Goal: Task Accomplishment & Management: Use online tool/utility

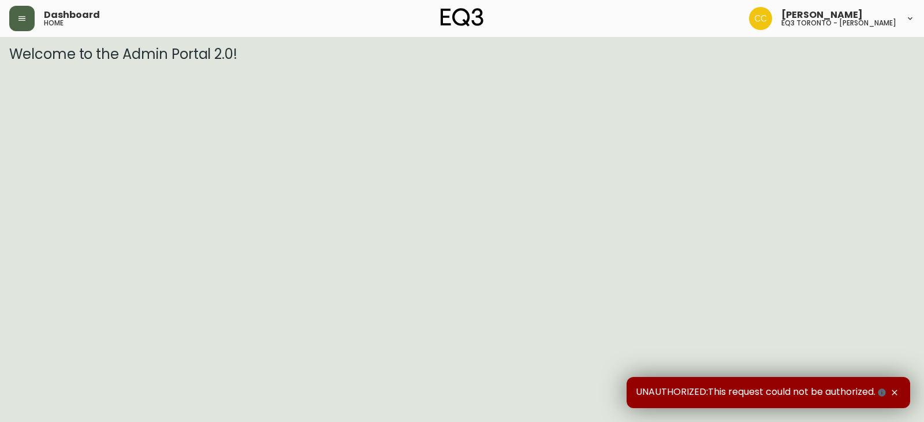
click at [29, 18] on button "button" at bounding box center [21, 18] width 25 height 25
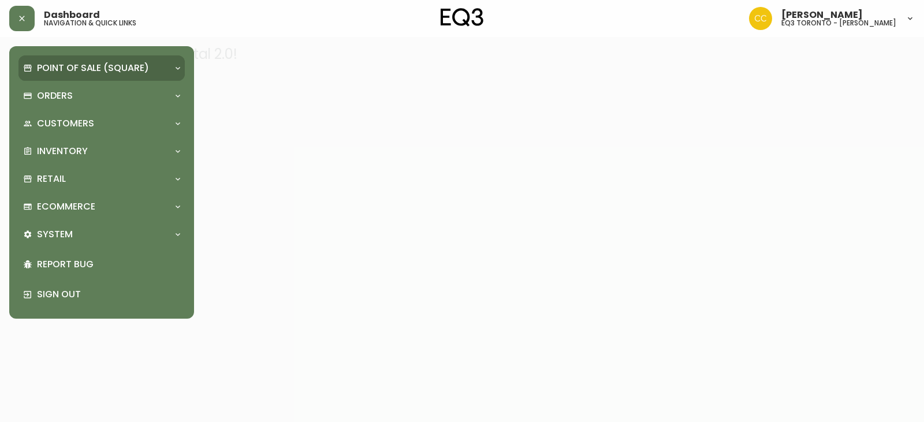
click at [135, 73] on p "Point of Sale (Square)" at bounding box center [93, 68] width 112 height 13
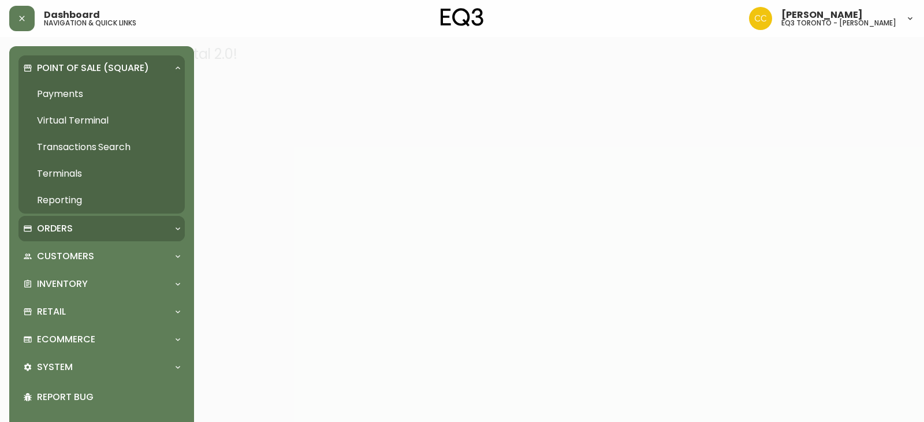
drag, startPoint x: 65, startPoint y: 218, endPoint x: 72, endPoint y: 223, distance: 8.7
click at [65, 218] on div "Orders" at bounding box center [101, 228] width 166 height 25
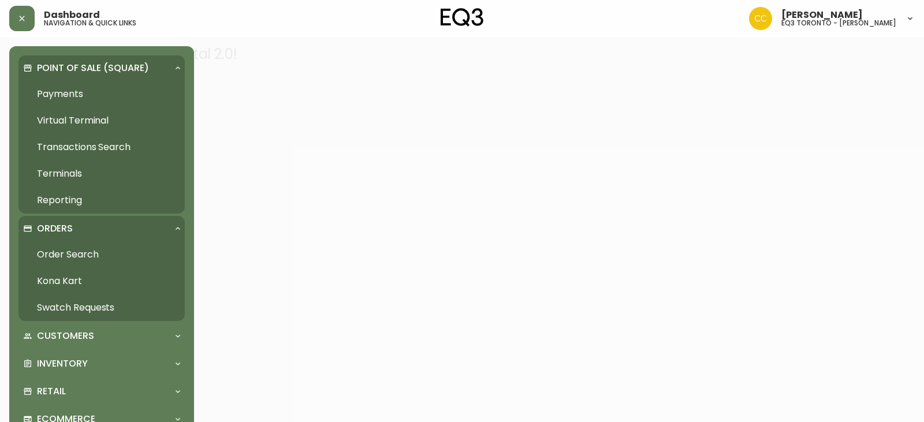
click at [91, 256] on link "Order Search" at bounding box center [101, 254] width 166 height 27
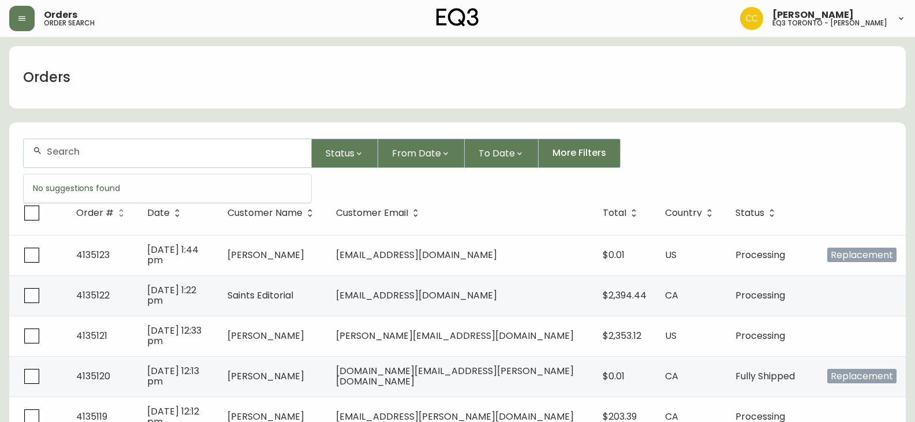
click at [248, 151] on input "text" at bounding box center [174, 151] width 255 height 11
click at [115, 158] on div at bounding box center [168, 153] width 288 height 28
type input "[PERSON_NAME]"
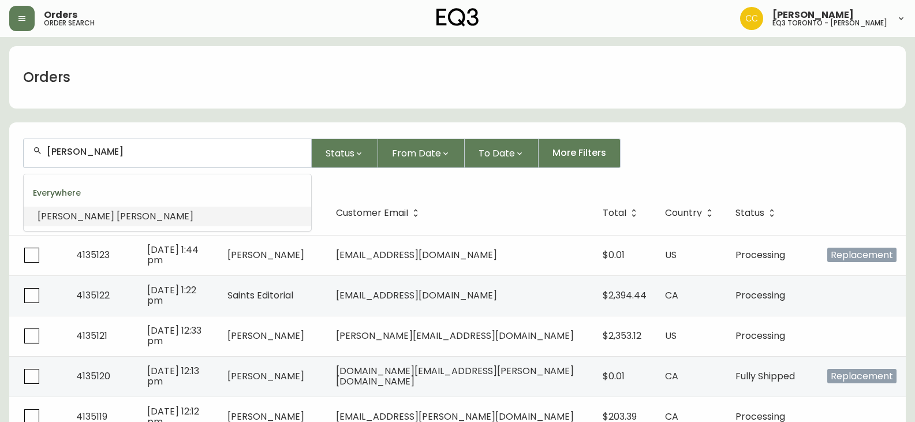
click at [117, 216] on span "[PERSON_NAME]" at bounding box center [155, 216] width 77 height 13
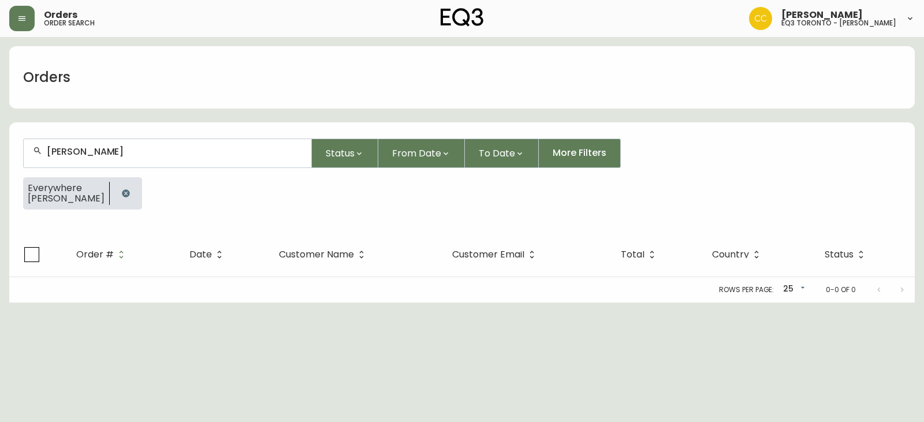
click at [124, 191] on icon "button" at bounding box center [126, 193] width 8 height 8
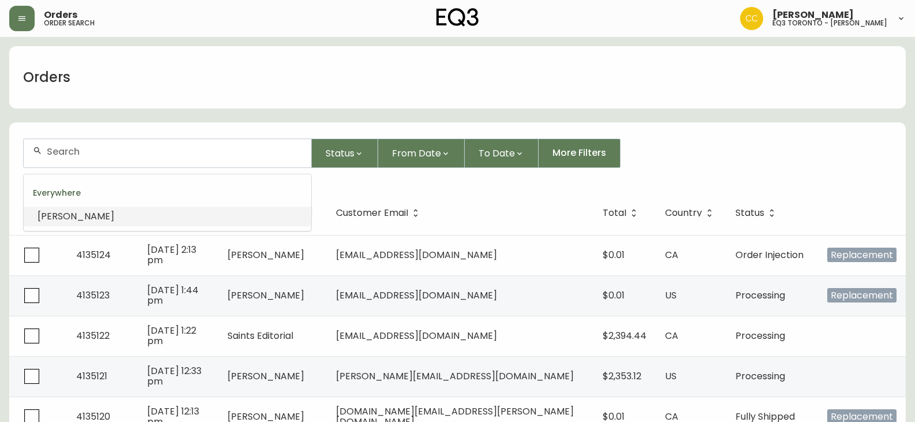
click at [162, 151] on input "text" at bounding box center [174, 151] width 255 height 11
